Goal: Transaction & Acquisition: Subscribe to service/newsletter

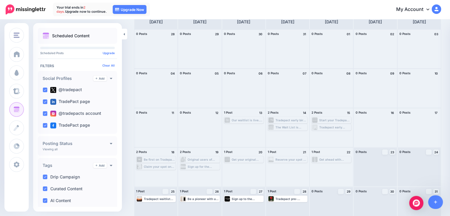
scroll to position [44, 0]
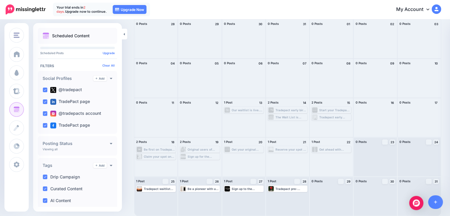
click at [83, 9] on p "Your trial ends [DATE]. Upgrade now to continue." at bounding box center [81, 9] width 50 height 8
drag, startPoint x: 79, startPoint y: 7, endPoint x: 102, endPoint y: 8, distance: 23.1
click at [102, 8] on p "Your trial ends [DATE]. Upgrade now to continue." at bounding box center [81, 9] width 50 height 8
click at [100, 12] on p "Your trial ends [DATE]. Upgrade now to continue." at bounding box center [81, 9] width 50 height 8
drag, startPoint x: 100, startPoint y: 12, endPoint x: 50, endPoint y: 6, distance: 51.0
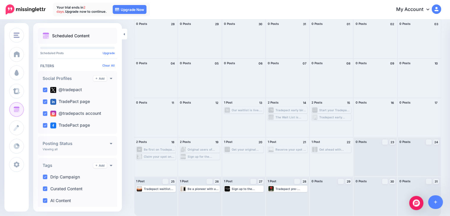
click at [50, 6] on nav "Your trial ends [DATE]. Upgrade now to continue. 00 days 09 hours 48 mins 11 se…" at bounding box center [224, 9] width 441 height 19
click at [63, 9] on p "Your trial ends [DATE]. Upgrade now to continue." at bounding box center [81, 9] width 50 height 8
drag, startPoint x: 51, startPoint y: 6, endPoint x: 56, endPoint y: 7, distance: 5.5
click at [56, 7] on nav "Your trial ends [DATE]. Upgrade now to continue. 00 days 09 hours 48 mins 10 se…" at bounding box center [224, 9] width 441 height 19
drag, startPoint x: 57, startPoint y: 7, endPoint x: 100, endPoint y: 9, distance: 43.5
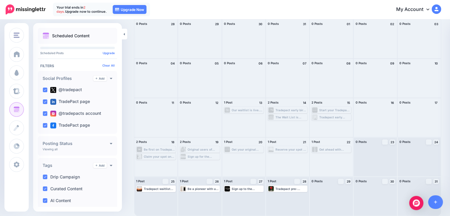
click at [100, 9] on p "Your trial ends [DATE]. Upgrade now to continue." at bounding box center [81, 9] width 50 height 8
click at [102, 12] on p "Your trial ends [DATE]. Upgrade now to continue." at bounding box center [81, 9] width 50 height 8
drag, startPoint x: 102, startPoint y: 12, endPoint x: 59, endPoint y: 7, distance: 43.6
click at [59, 7] on p "Your trial ends [DATE]. Upgrade now to continue." at bounding box center [81, 9] width 50 height 8
click at [60, 7] on p "Your trial ends [DATE]. Upgrade now to continue." at bounding box center [81, 9] width 50 height 8
